Goal: Task Accomplishment & Management: Use online tool/utility

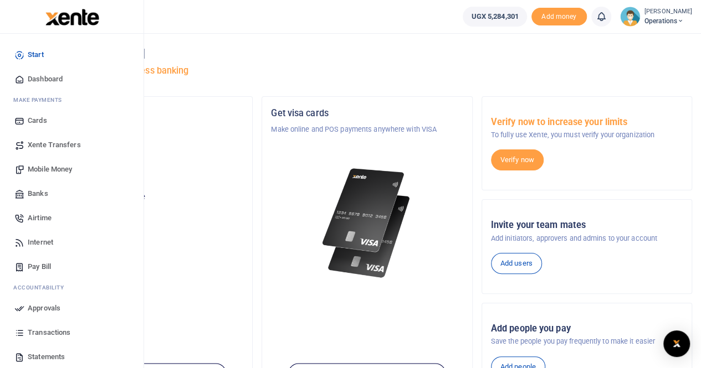
click at [45, 170] on span "Mobile Money" at bounding box center [50, 169] width 44 height 11
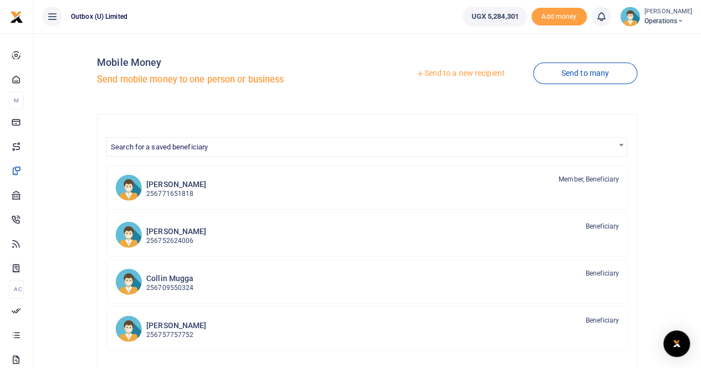
click at [466, 75] on link "Send to a new recipient" at bounding box center [460, 74] width 145 height 20
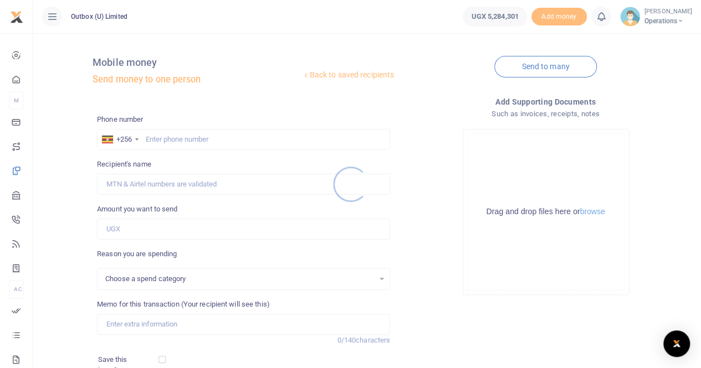
select select
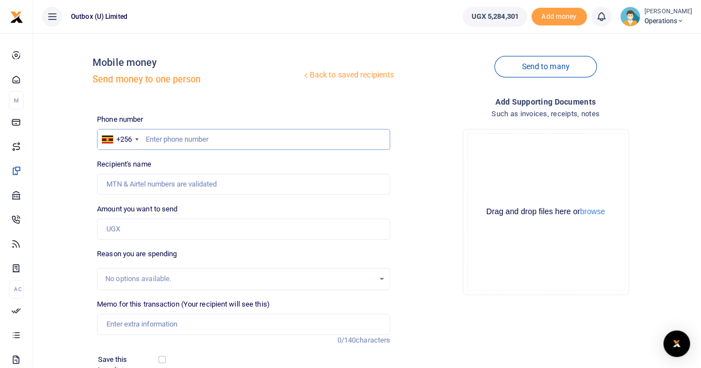
click at [158, 139] on input "text" at bounding box center [243, 139] width 293 height 21
type input "752651818"
type input "Mustaphamuley Mulaliri"
type input "752624006"
type input "Richard Zulu"
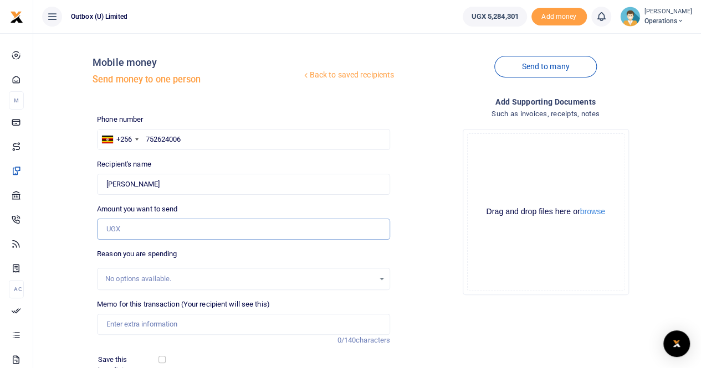
click at [132, 227] on input "Amount you want to send" at bounding box center [243, 229] width 293 height 21
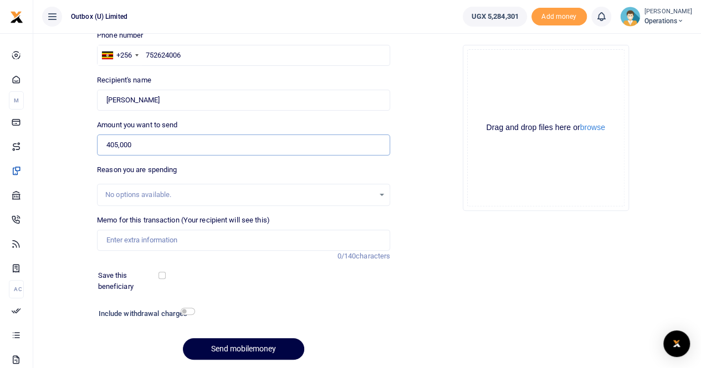
scroll to position [88, 0]
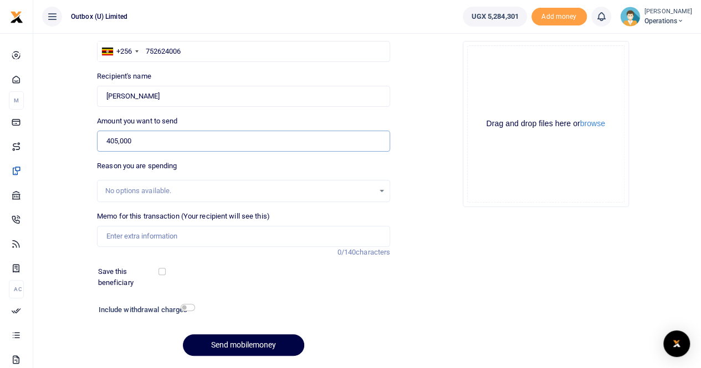
type input "405,000"
click at [122, 238] on input "Memo for this transaction (Your recipient will see this)" at bounding box center [243, 236] width 293 height 21
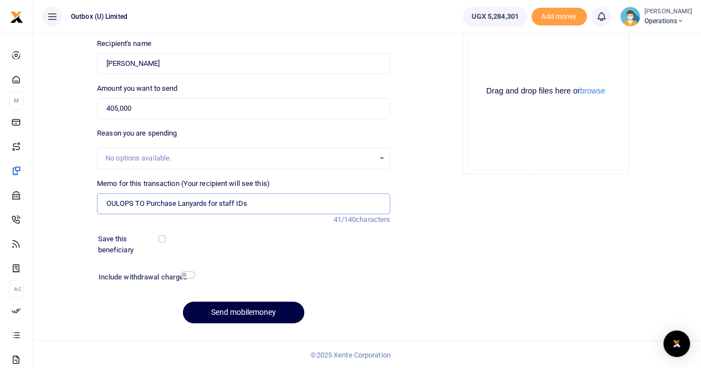
type input "OULOPS TO Purchase Lanyards for staff IDs"
click at [183, 276] on input "checkbox" at bounding box center [188, 274] width 14 height 7
checkbox input "true"
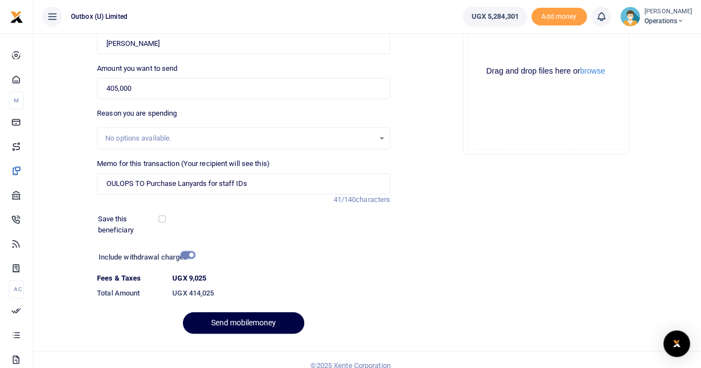
scroll to position [142, 0]
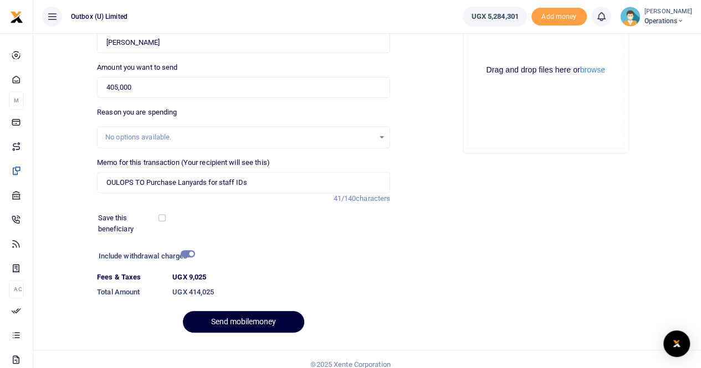
click at [234, 324] on button "Send mobilemoney" at bounding box center [243, 322] width 121 height 22
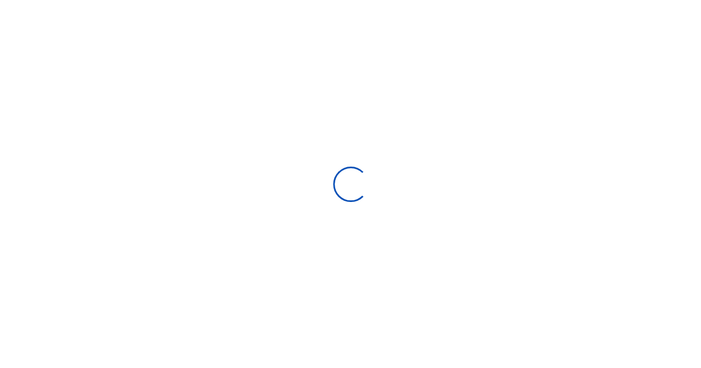
select select "Loading bundles"
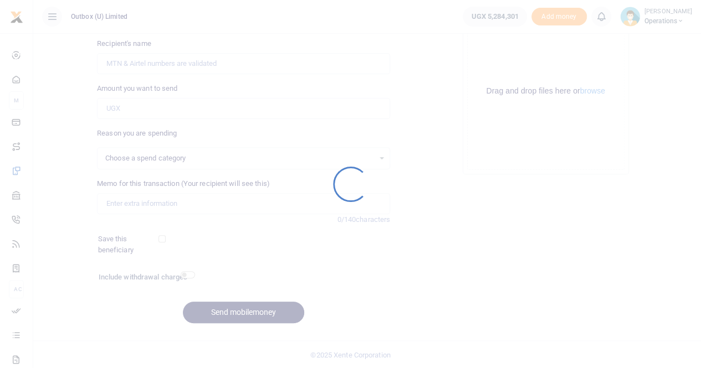
select select
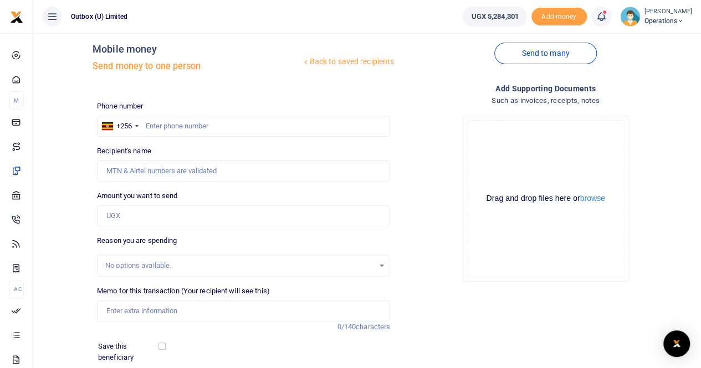
scroll to position [0, 0]
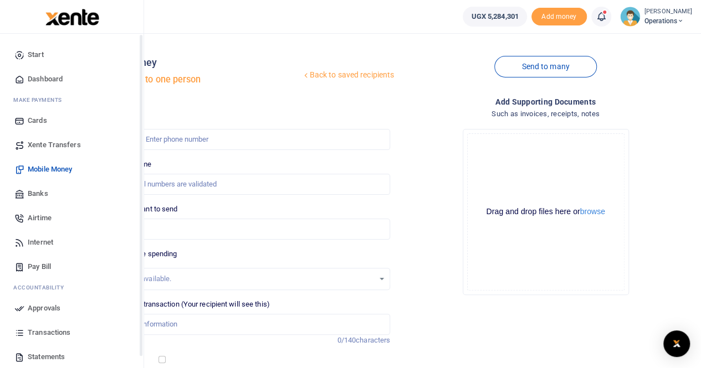
click at [40, 79] on span "Dashboard" at bounding box center [45, 79] width 35 height 11
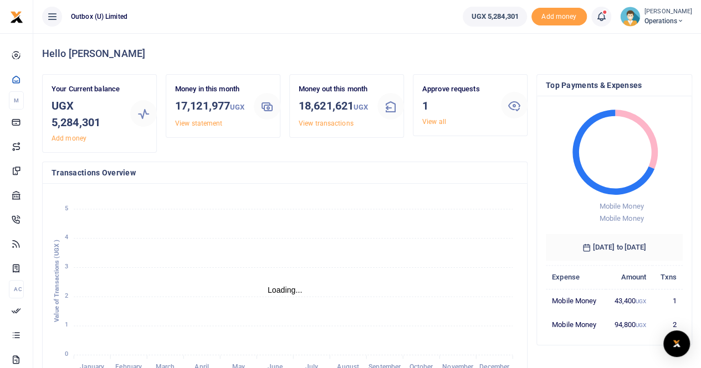
scroll to position [9, 9]
click at [435, 122] on link "View all" at bounding box center [434, 122] width 24 height 8
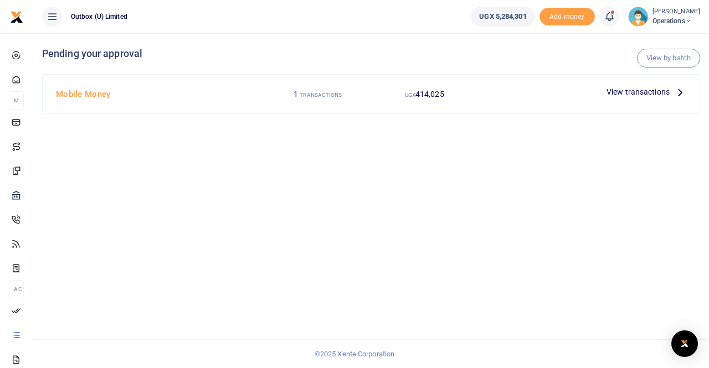
click at [623, 92] on span "View transactions" at bounding box center [637, 92] width 63 height 12
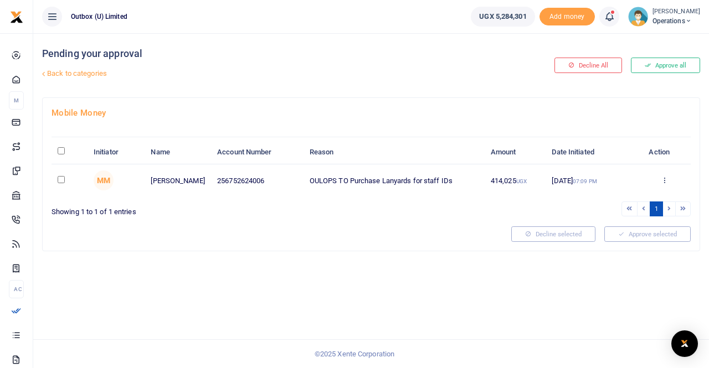
click at [58, 179] on input "checkbox" at bounding box center [61, 179] width 7 height 7
checkbox input "true"
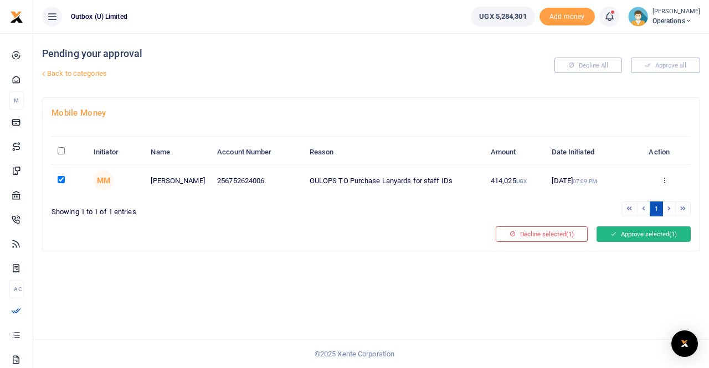
click at [625, 235] on button "Approve selected (1)" at bounding box center [643, 235] width 94 height 16
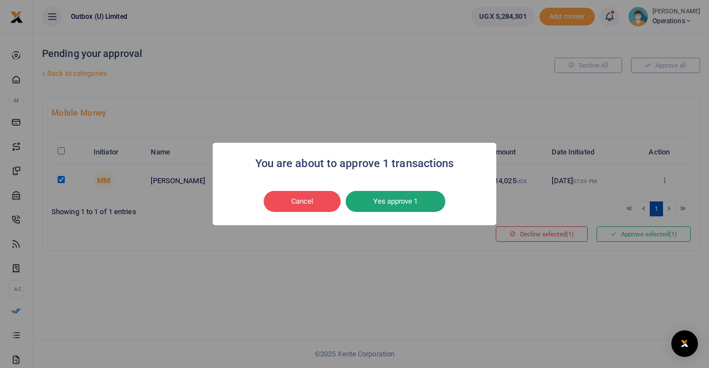
click at [382, 201] on button "Yes approve 1" at bounding box center [396, 201] width 100 height 21
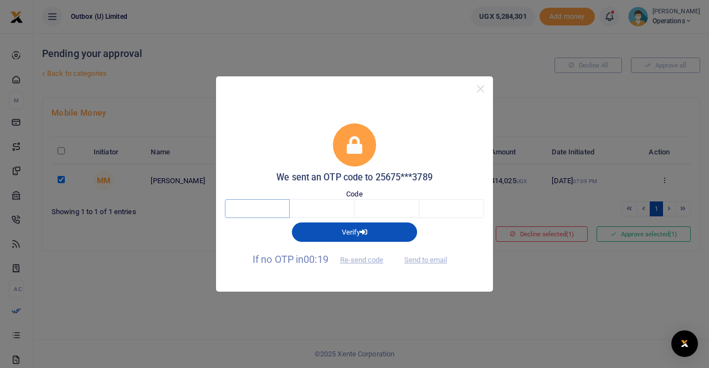
click at [270, 211] on input "text" at bounding box center [257, 208] width 65 height 19
type input "8"
type input "6"
type input "5"
type input "3"
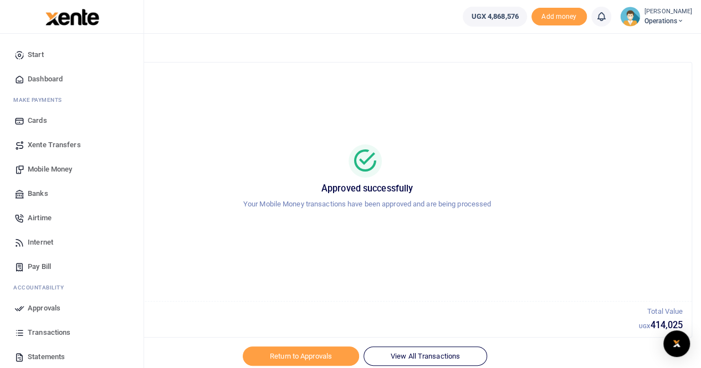
click at [55, 78] on span "Dashboard" at bounding box center [45, 79] width 35 height 11
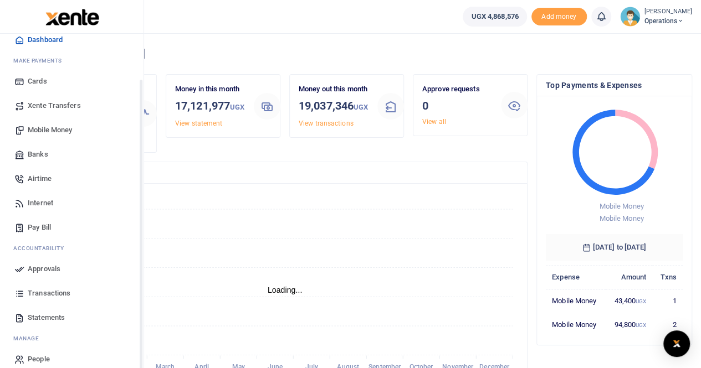
scroll to position [51, 0]
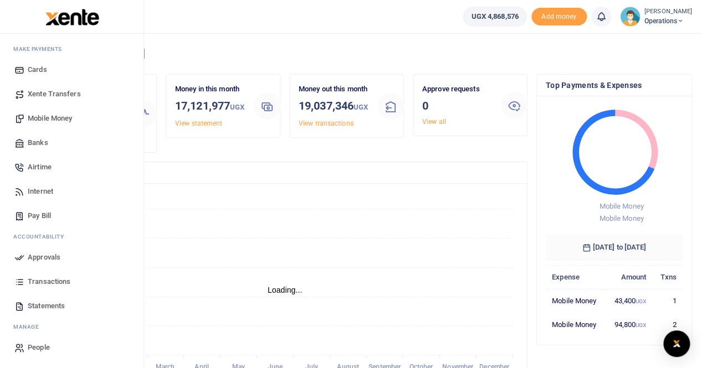
click at [49, 282] on span "Transactions" at bounding box center [49, 281] width 43 height 11
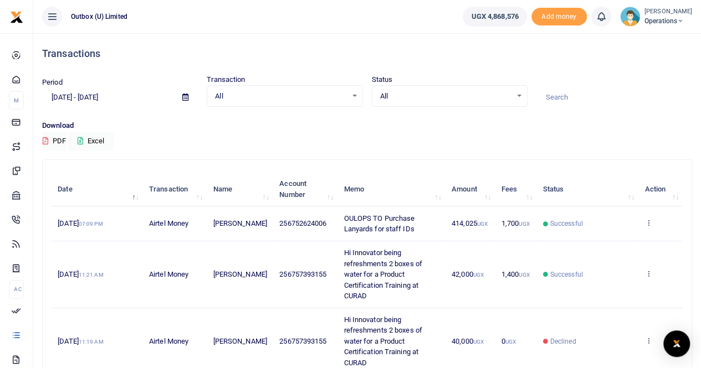
click at [183, 98] on icon at bounding box center [185, 97] width 6 height 7
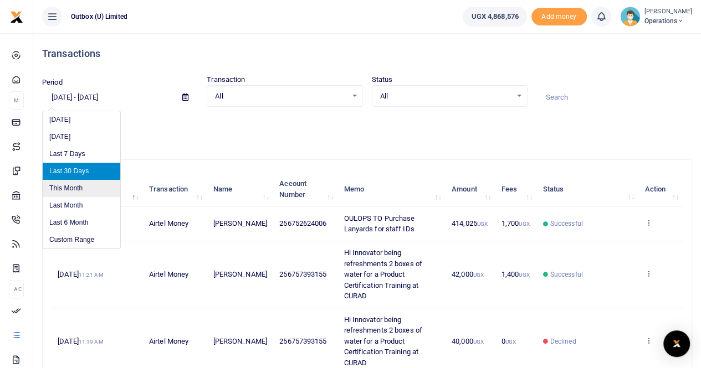
click at [70, 188] on li "This Month" at bounding box center [82, 188] width 78 height 17
type input "[DATE] - [DATE]"
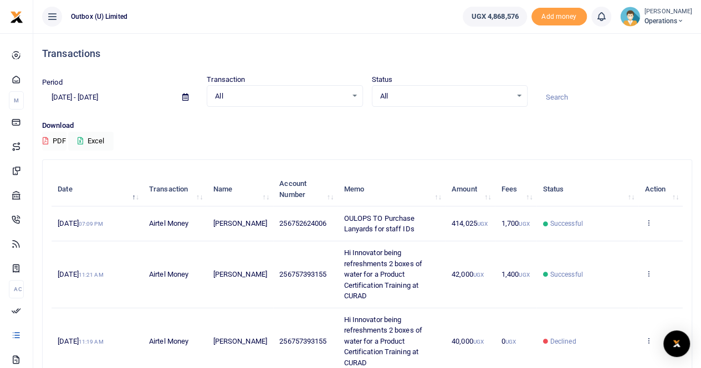
click at [51, 140] on button "PDF" at bounding box center [54, 141] width 24 height 19
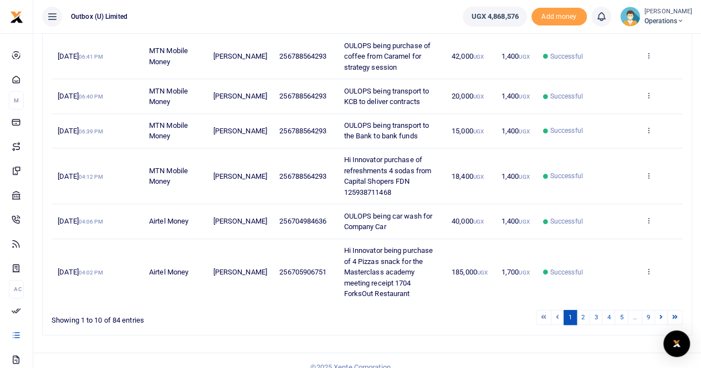
scroll to position [397, 0]
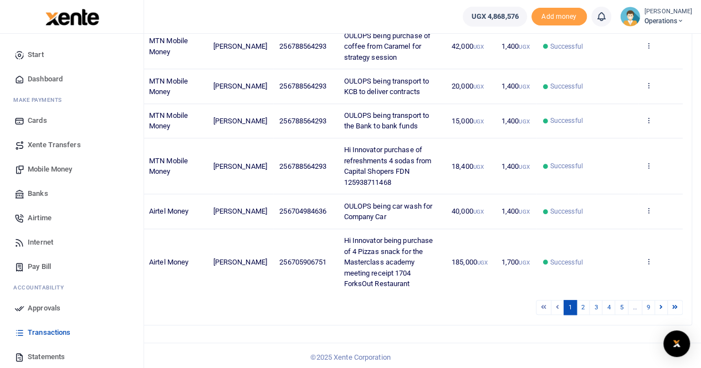
click at [37, 80] on span "Dashboard" at bounding box center [45, 79] width 35 height 11
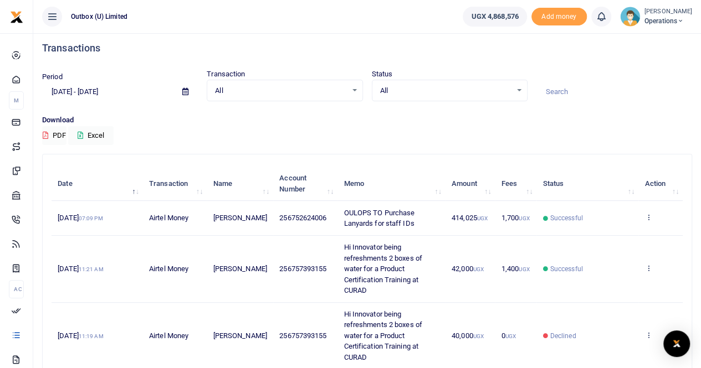
scroll to position [0, 0]
